Goal: Find specific page/section: Find specific page/section

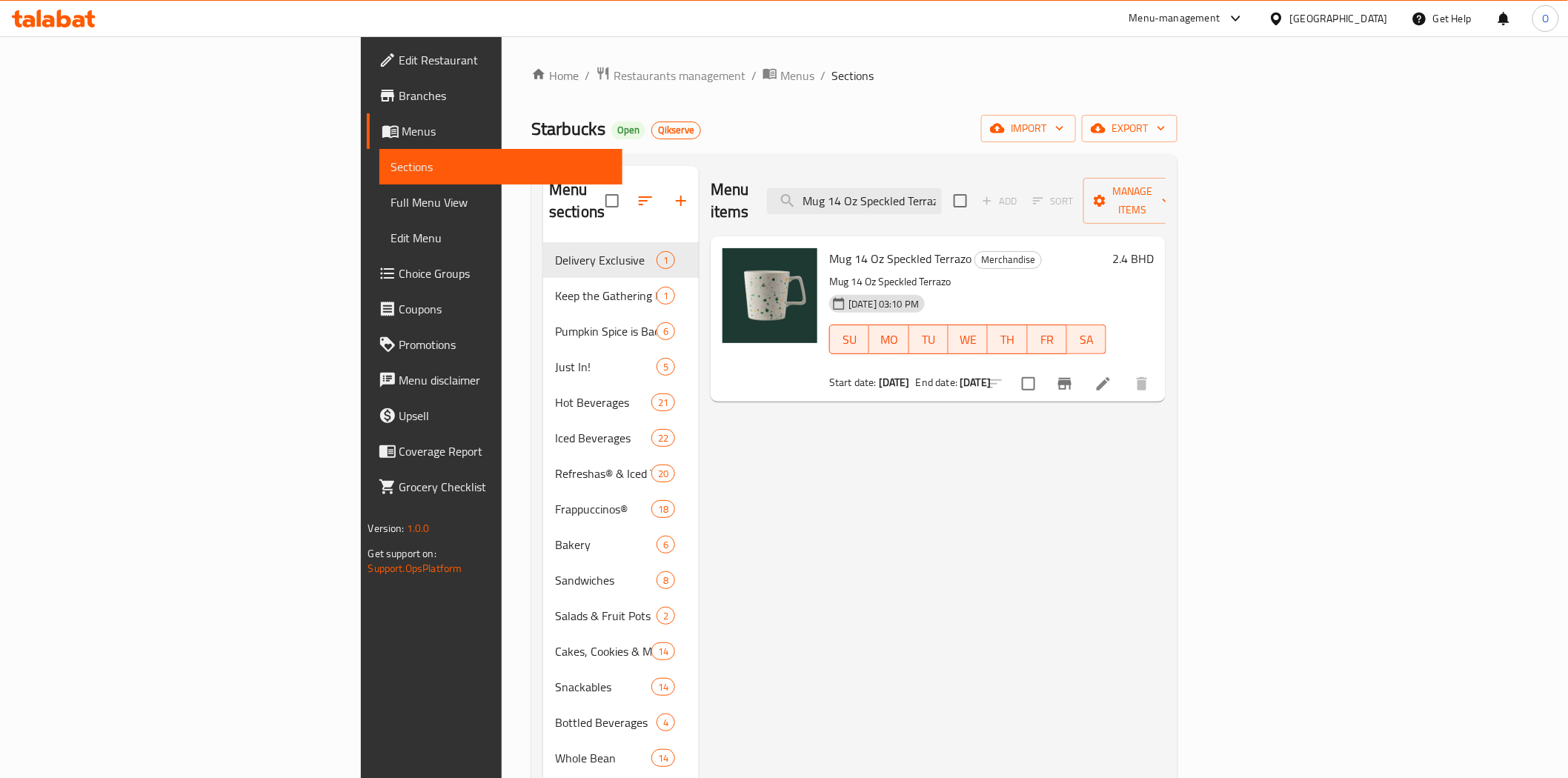
click at [1360, 18] on div "Bahrain" at bounding box center [1339, 18] width 98 height 16
click at [1198, 261] on div "[GEOGRAPHIC_DATA]" at bounding box center [1227, 250] width 121 height 34
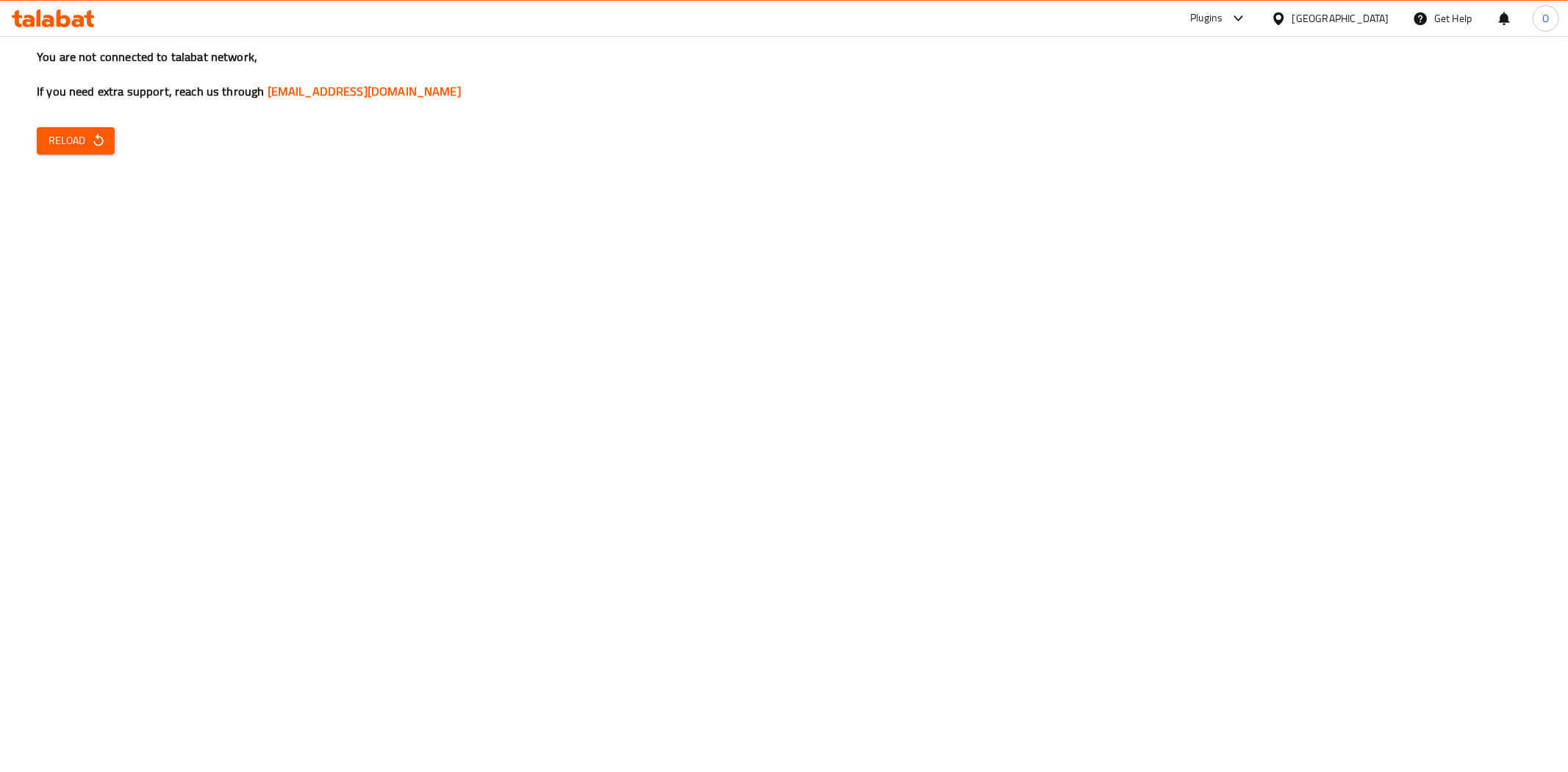
click at [98, 141] on icon "button" at bounding box center [98, 140] width 14 height 14
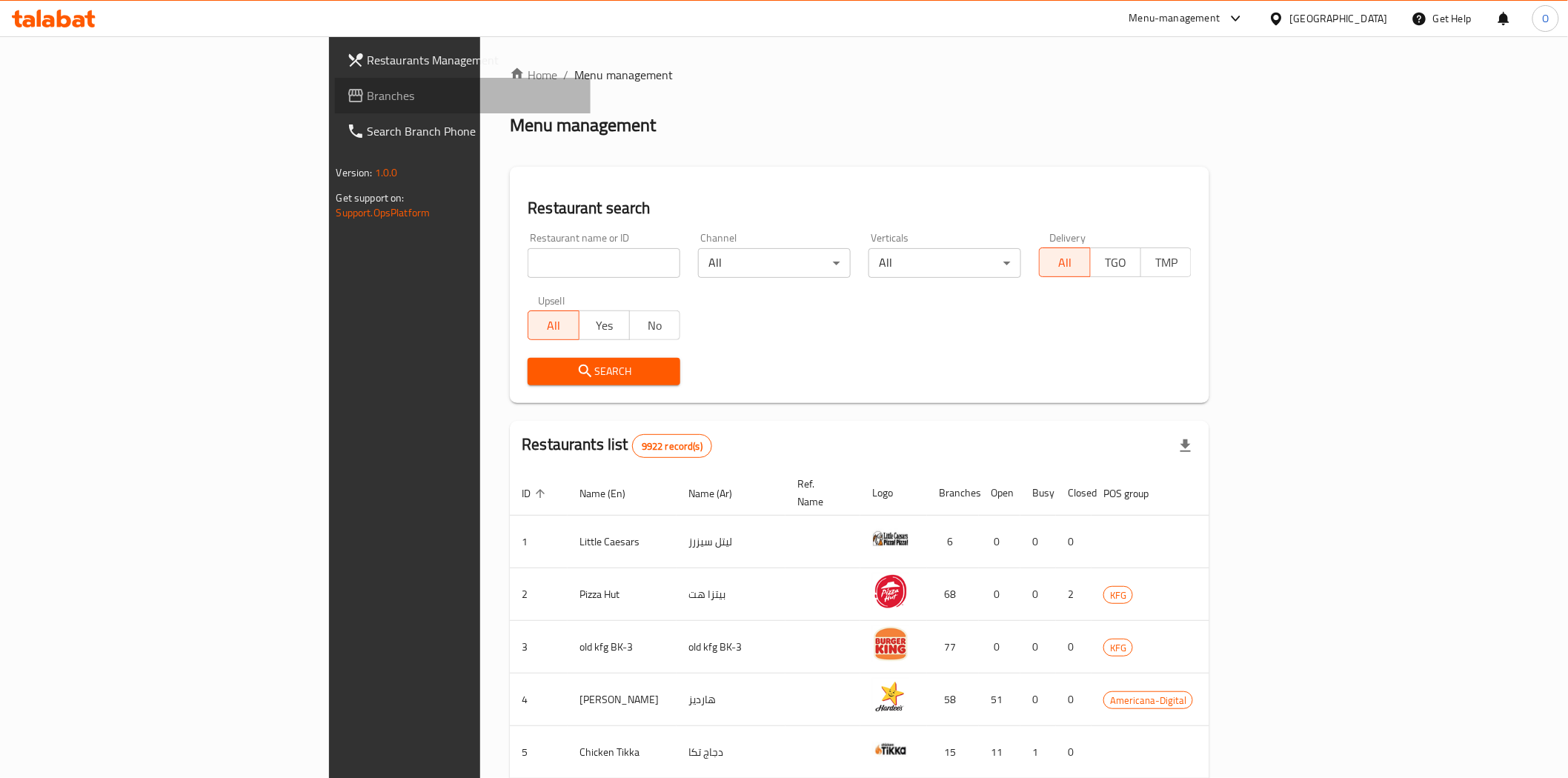
click at [367, 94] on span "Branches" at bounding box center [472, 95] width 211 height 18
